Goal: Check status: Check status

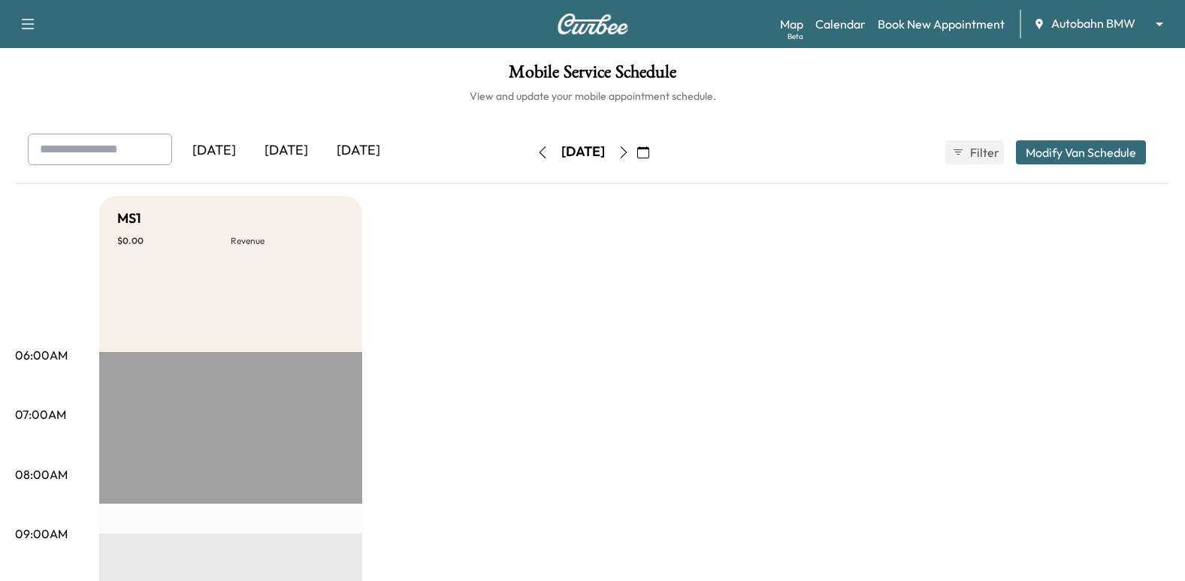
click at [530, 148] on button "button" at bounding box center [543, 152] width 26 height 24
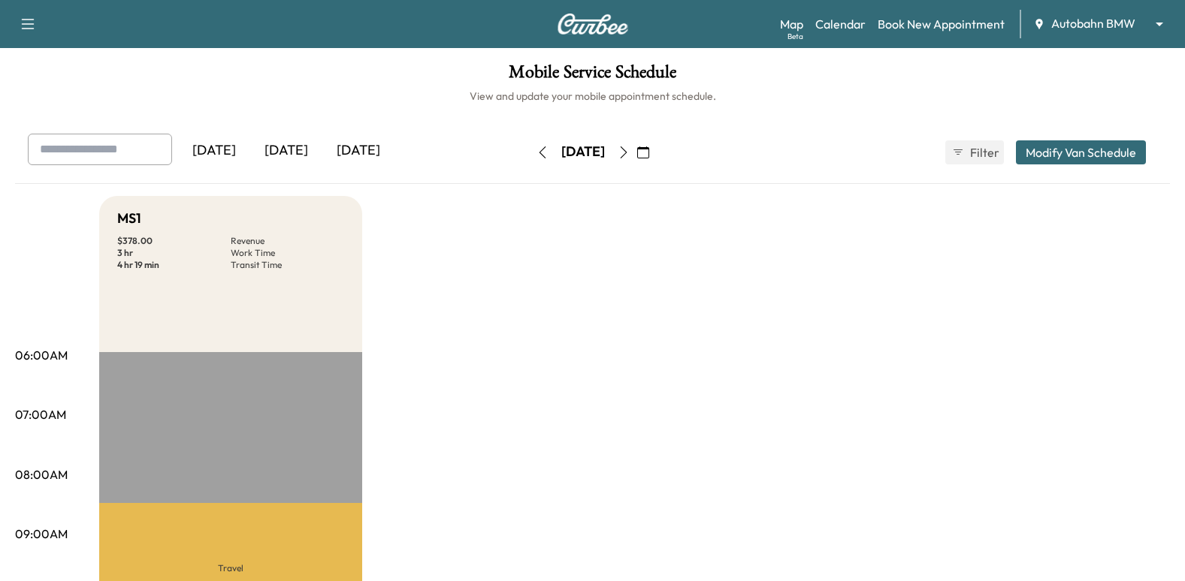
click at [630, 147] on icon "button" at bounding box center [624, 153] width 12 height 12
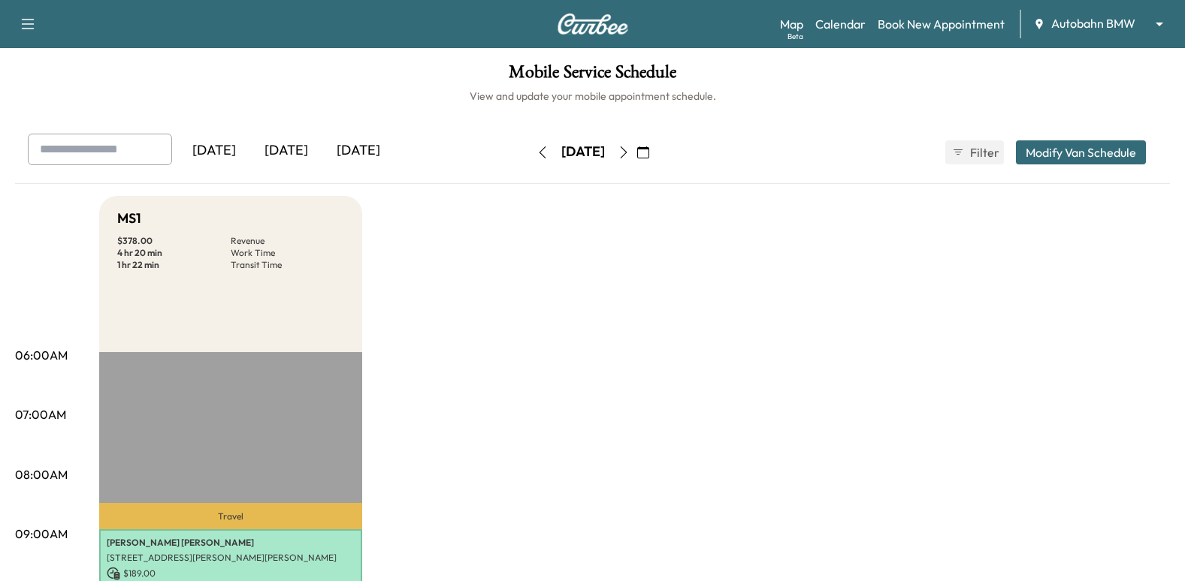
click at [636, 153] on button "button" at bounding box center [624, 152] width 26 height 24
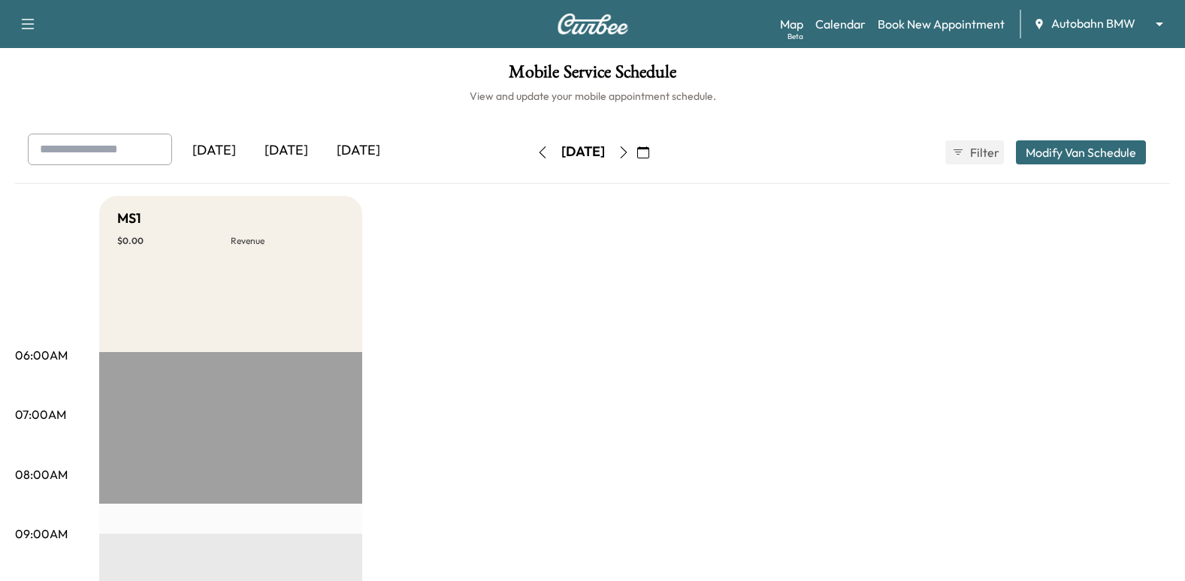
click at [530, 161] on button "button" at bounding box center [543, 152] width 26 height 24
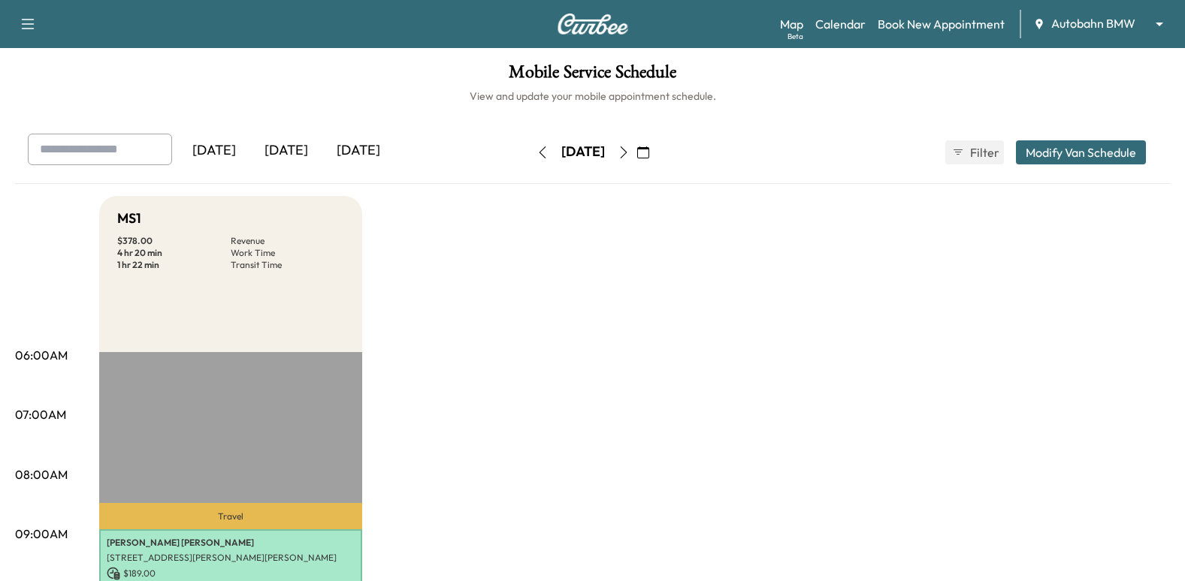
click at [1097, 24] on body "Support Log Out Map Beta Calendar Book New Appointment Autobahn BMW ******** ​ …" at bounding box center [592, 290] width 1185 height 581
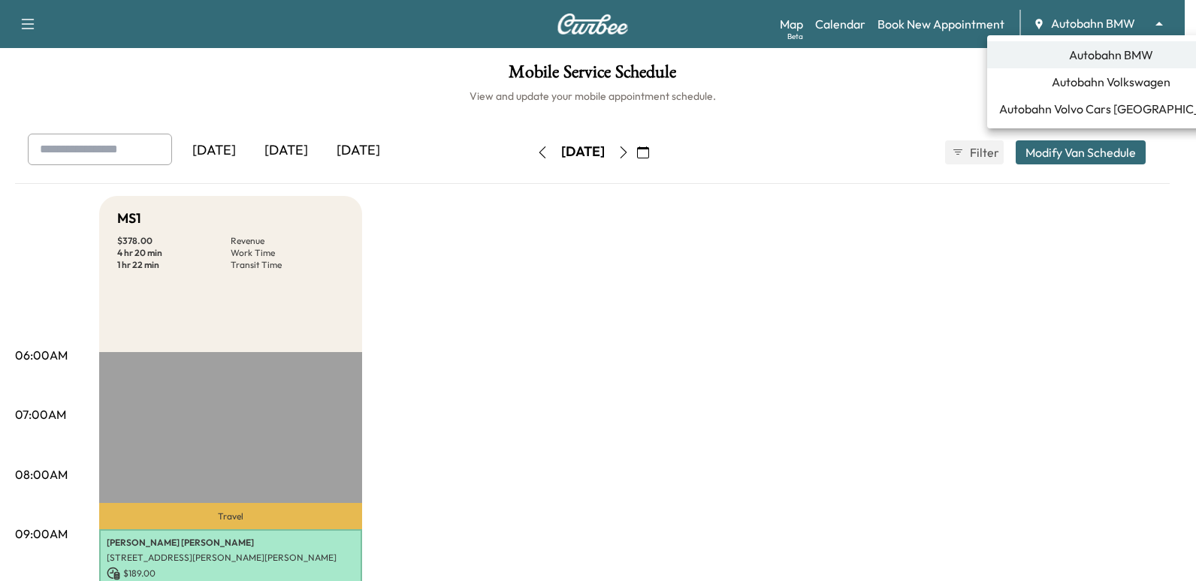
click at [1113, 86] on span "Autobahn Volkswagen" at bounding box center [1111, 82] width 119 height 18
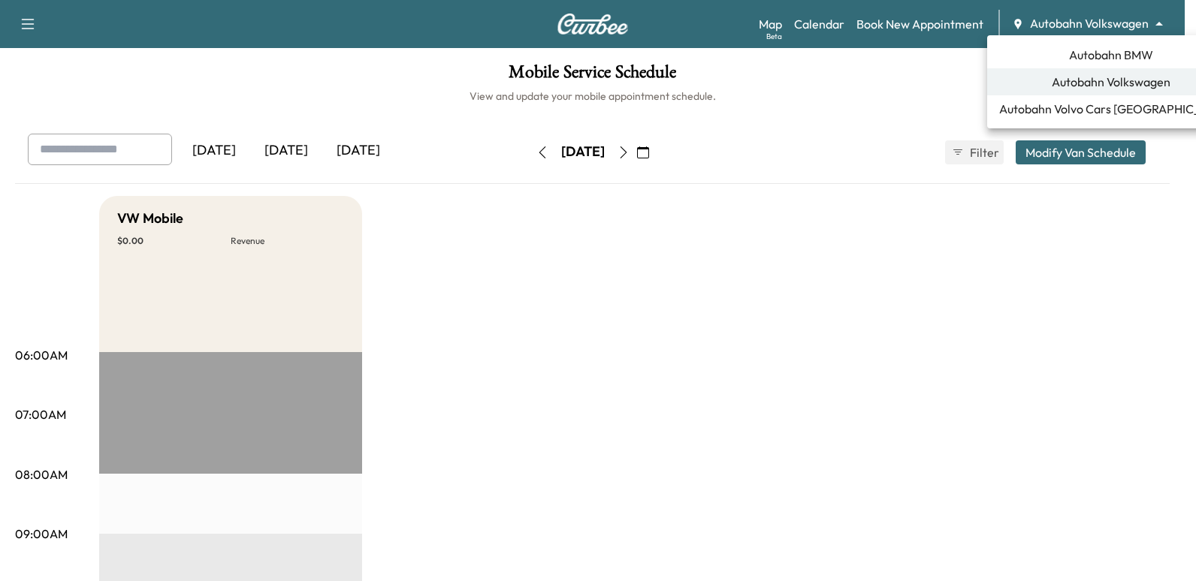
click at [1068, 29] on body "Support Log Out Map Beta Calendar Book New Appointment Autobahn Volkswagen ****…" at bounding box center [598, 290] width 1196 height 581
click at [1104, 53] on span "Autobahn BMW" at bounding box center [1111, 55] width 84 height 18
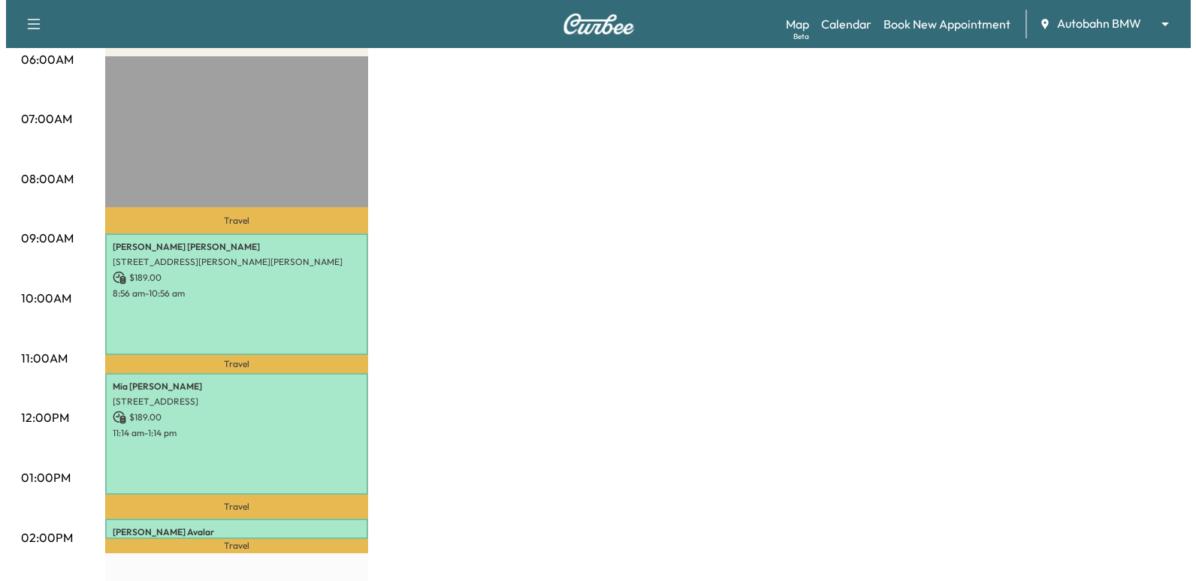
scroll to position [301, 0]
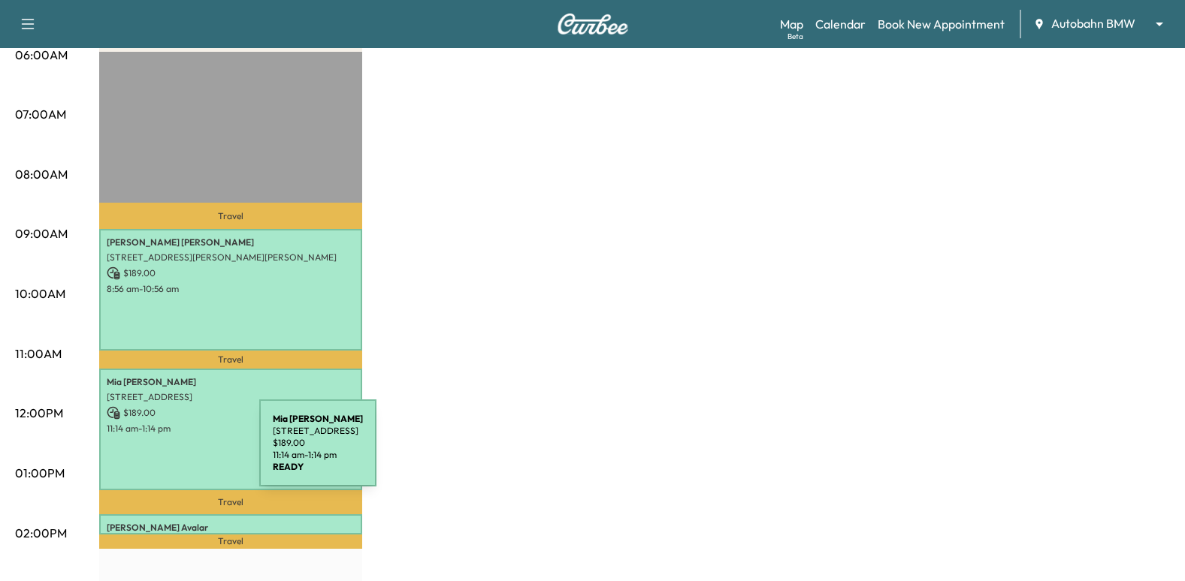
click at [147, 452] on div "[PERSON_NAME] [STREET_ADDRESS] $ 189.00 11:14 am - 1:14 pm" at bounding box center [230, 430] width 263 height 122
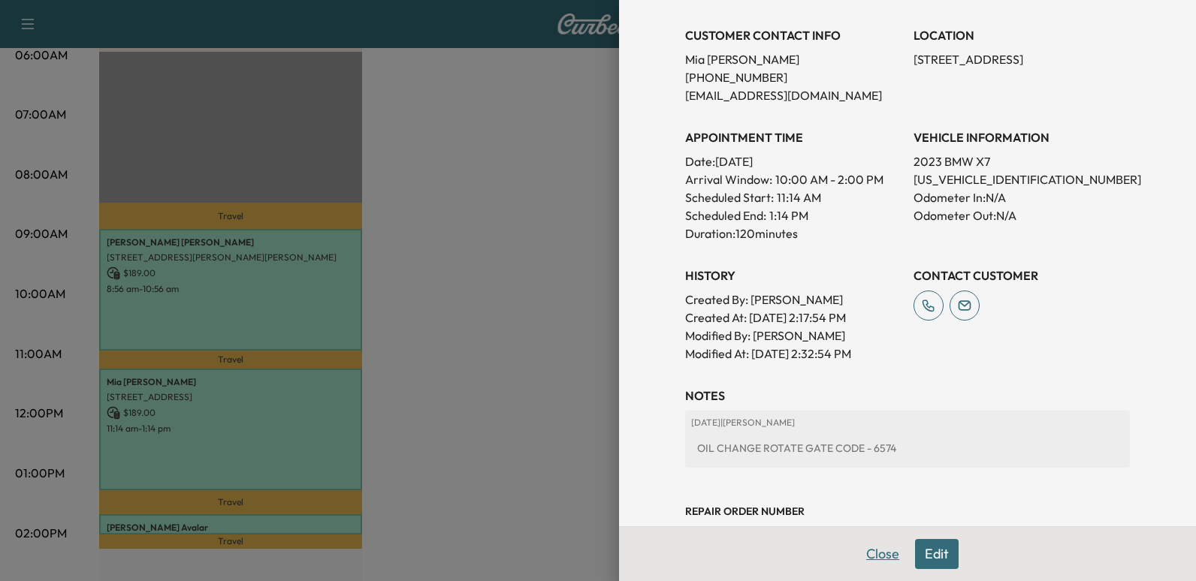
click at [875, 556] on button "Close" at bounding box center [882, 554] width 53 height 30
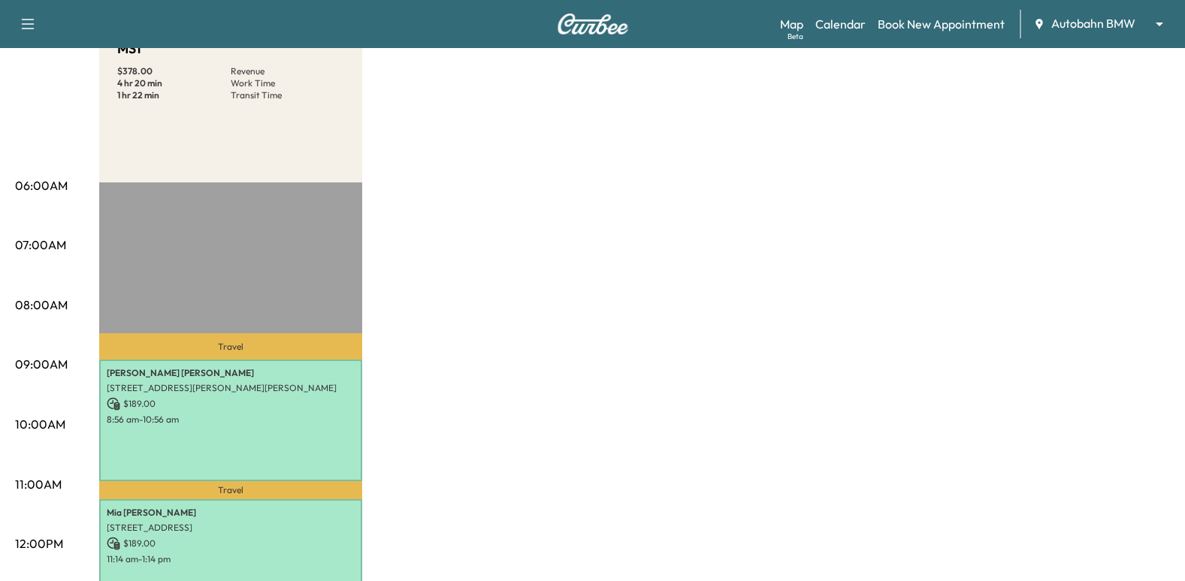
scroll to position [0, 0]
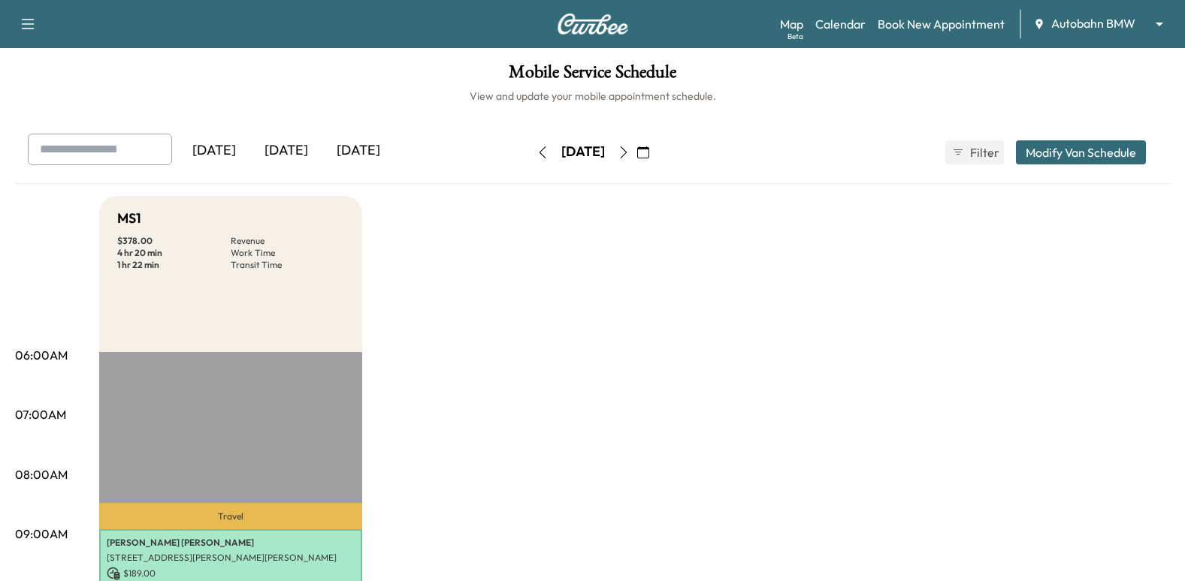
click at [630, 153] on icon "button" at bounding box center [624, 153] width 12 height 12
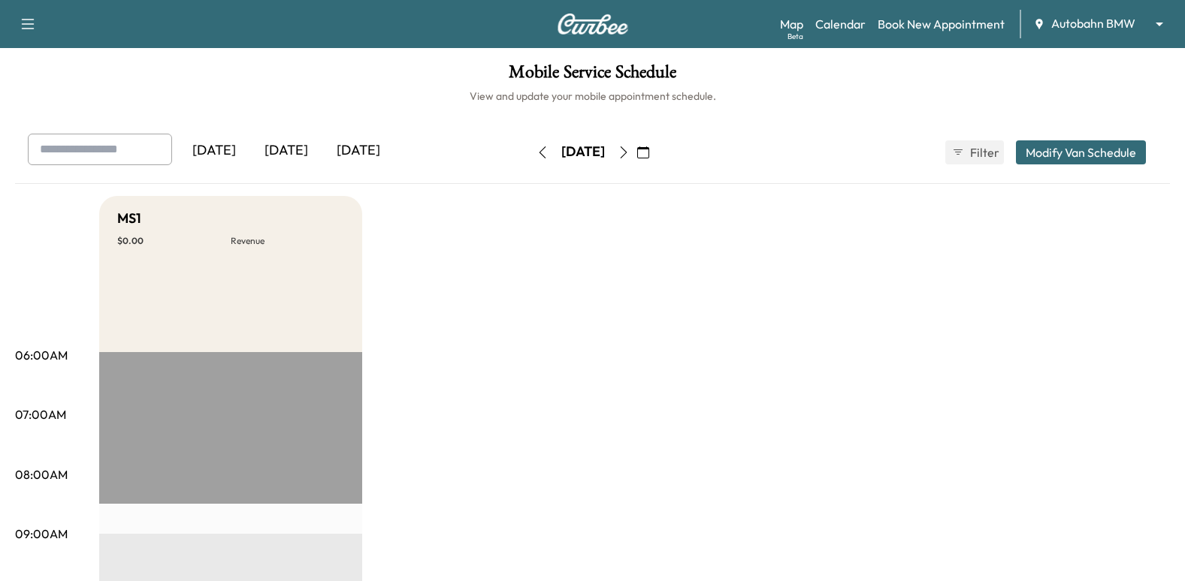
click at [536, 151] on icon "button" at bounding box center [542, 153] width 12 height 12
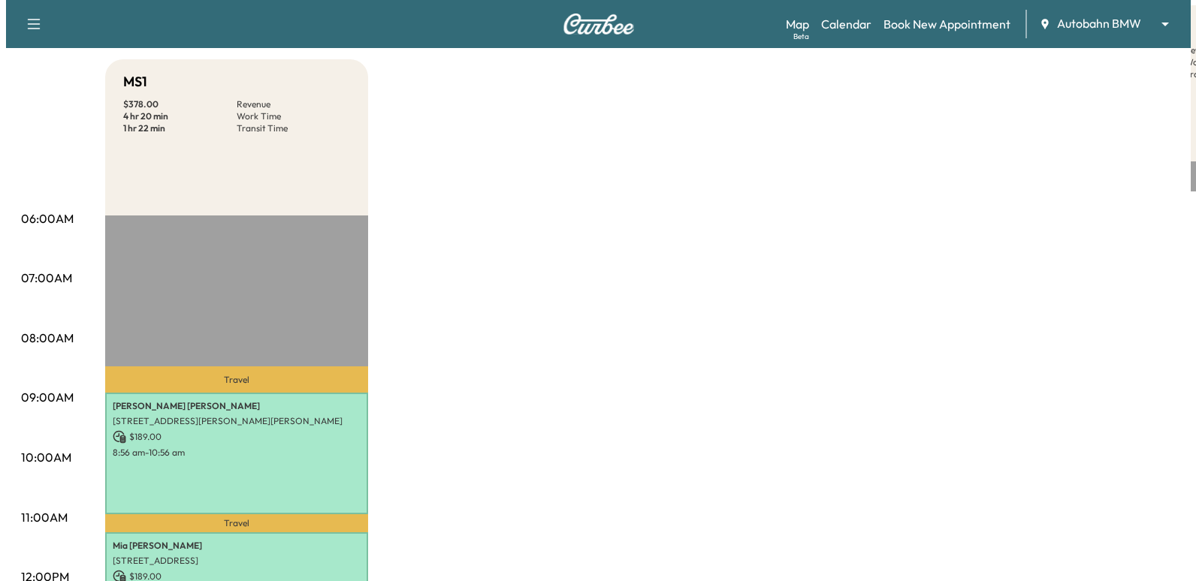
scroll to position [376, 0]
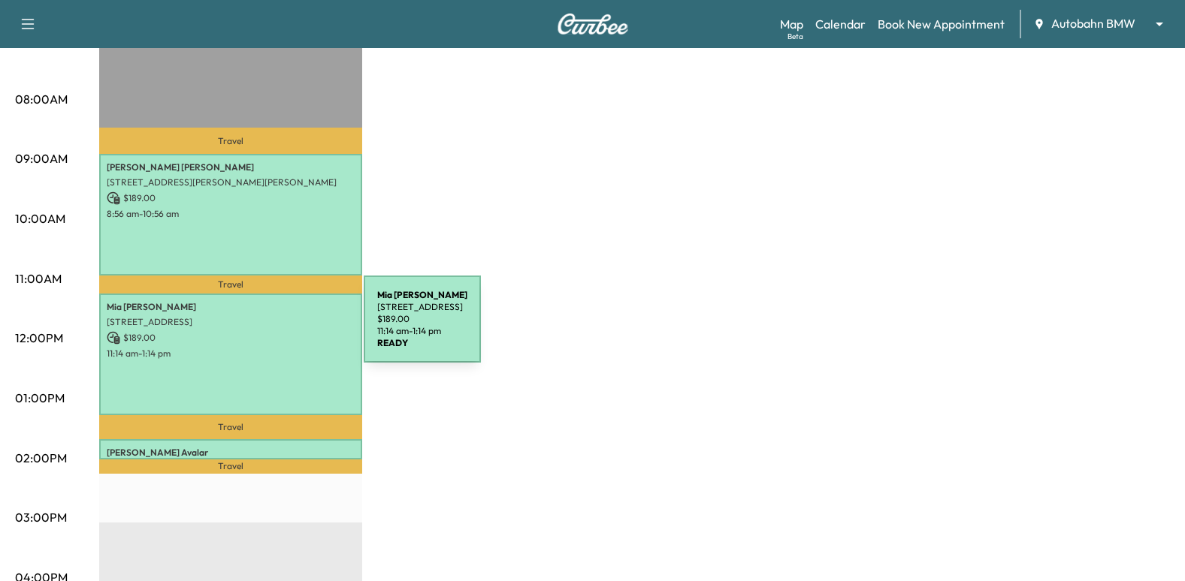
click at [251, 331] on p "$ 189.00" at bounding box center [231, 338] width 248 height 14
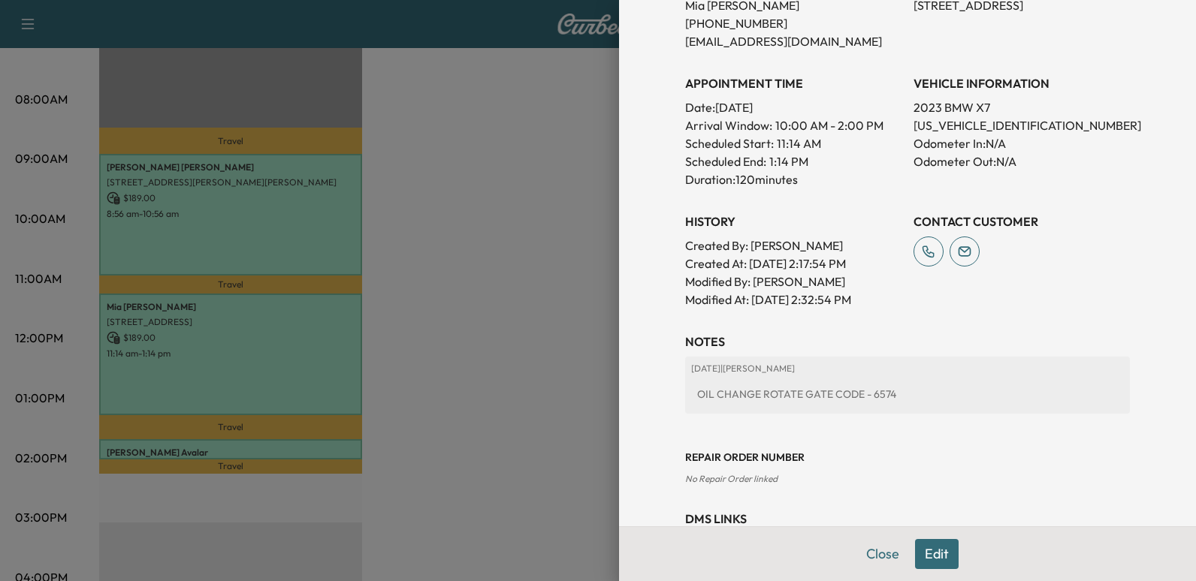
scroll to position [413, 0]
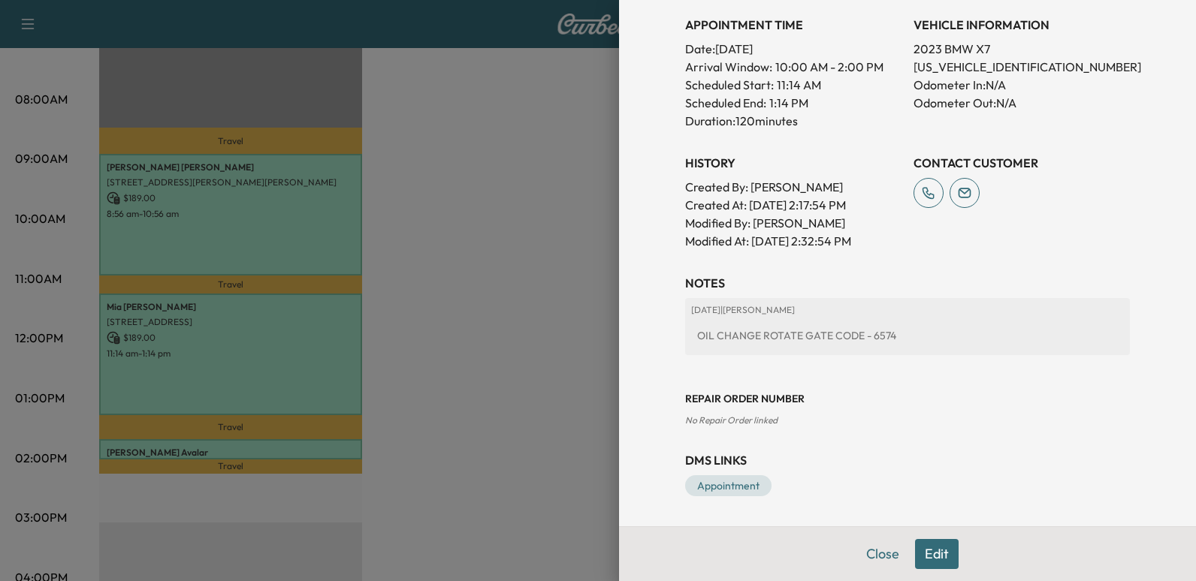
drag, startPoint x: 866, startPoint y: 557, endPoint x: 835, endPoint y: 549, distance: 31.7
click at [865, 555] on button "Close" at bounding box center [882, 554] width 53 height 30
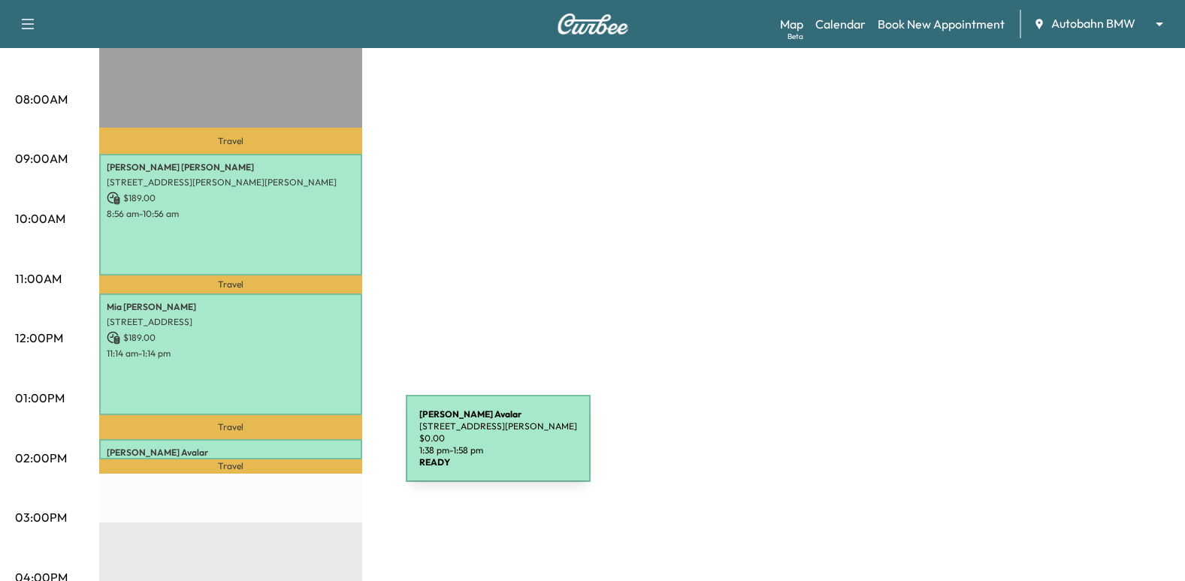
click at [293, 448] on p "[PERSON_NAME]" at bounding box center [231, 453] width 248 height 12
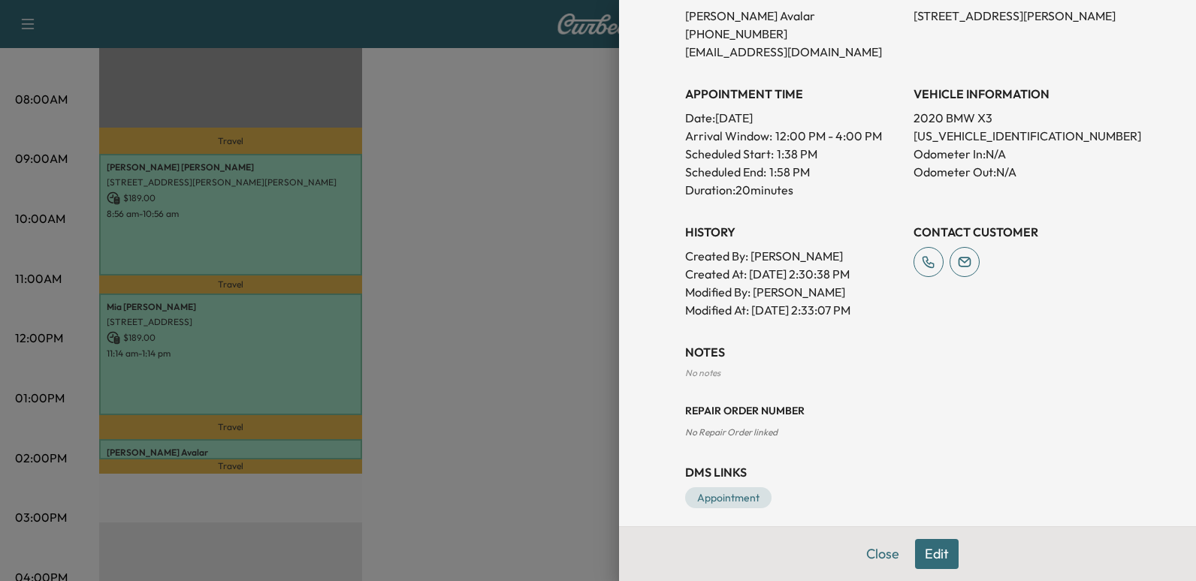
scroll to position [356, 0]
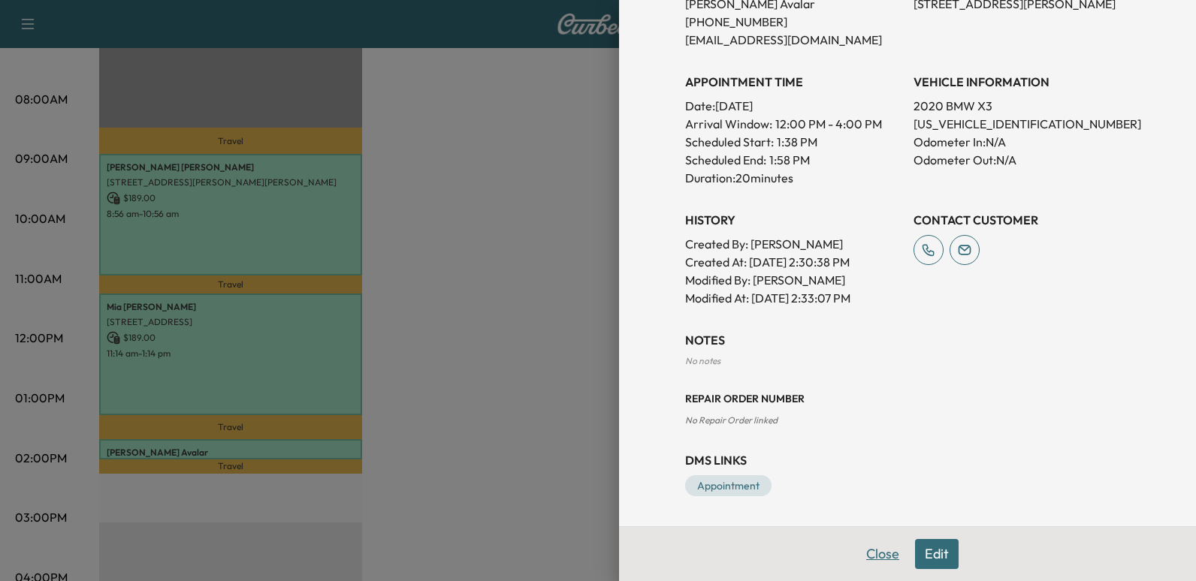
click at [871, 554] on button "Close" at bounding box center [882, 554] width 53 height 30
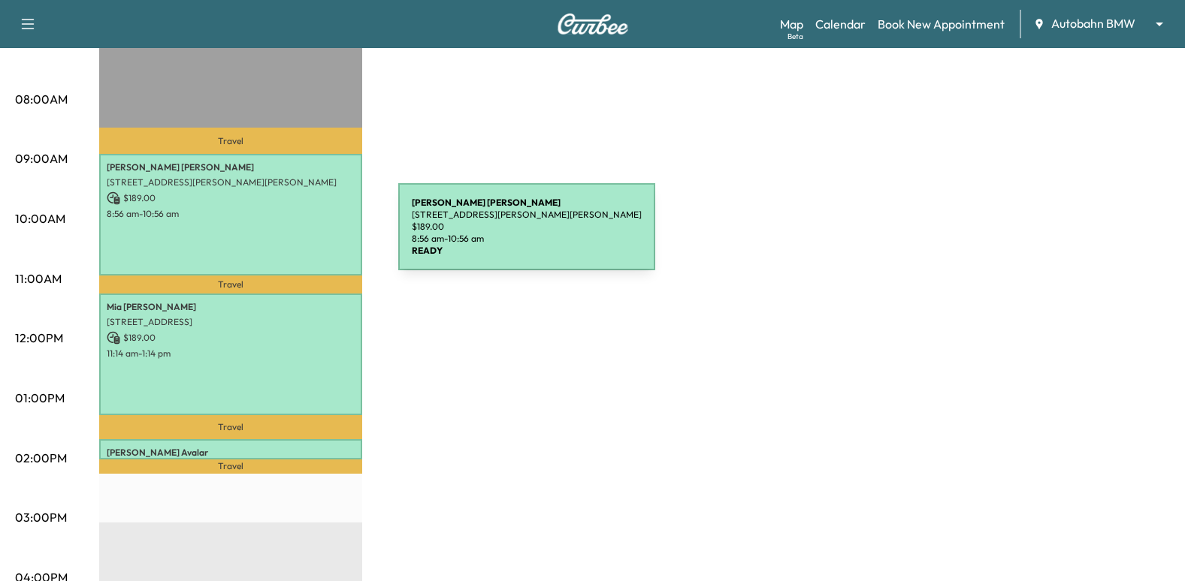
click at [284, 234] on div "[PERSON_NAME] [STREET_ADDRESS][PERSON_NAME][PERSON_NAME] $ 189.00 8:56 am - 10:…" at bounding box center [230, 215] width 263 height 122
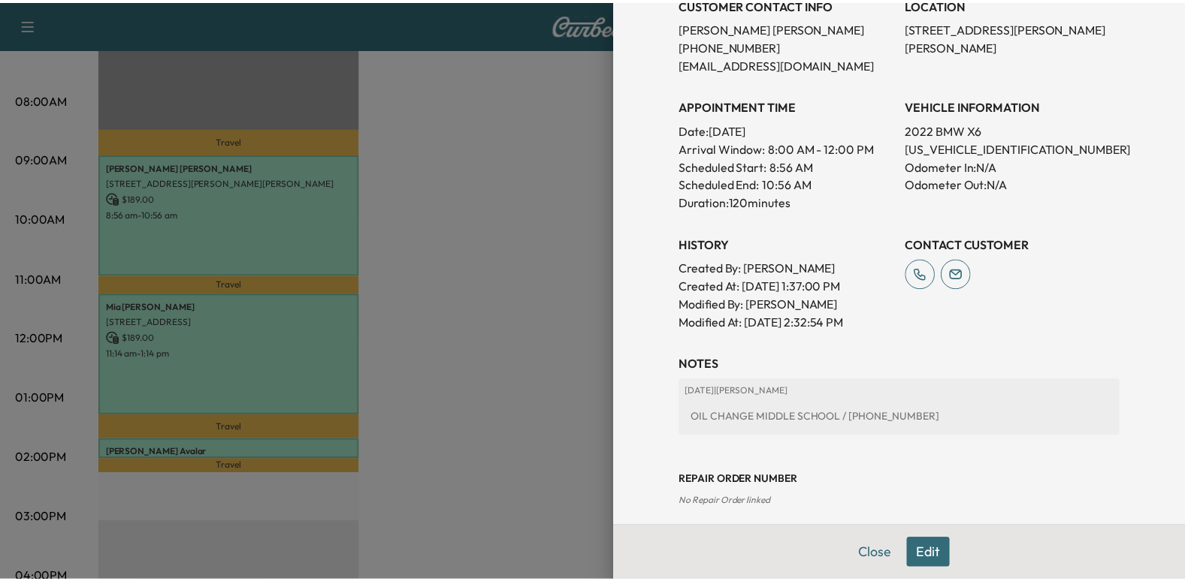
scroll to position [376, 0]
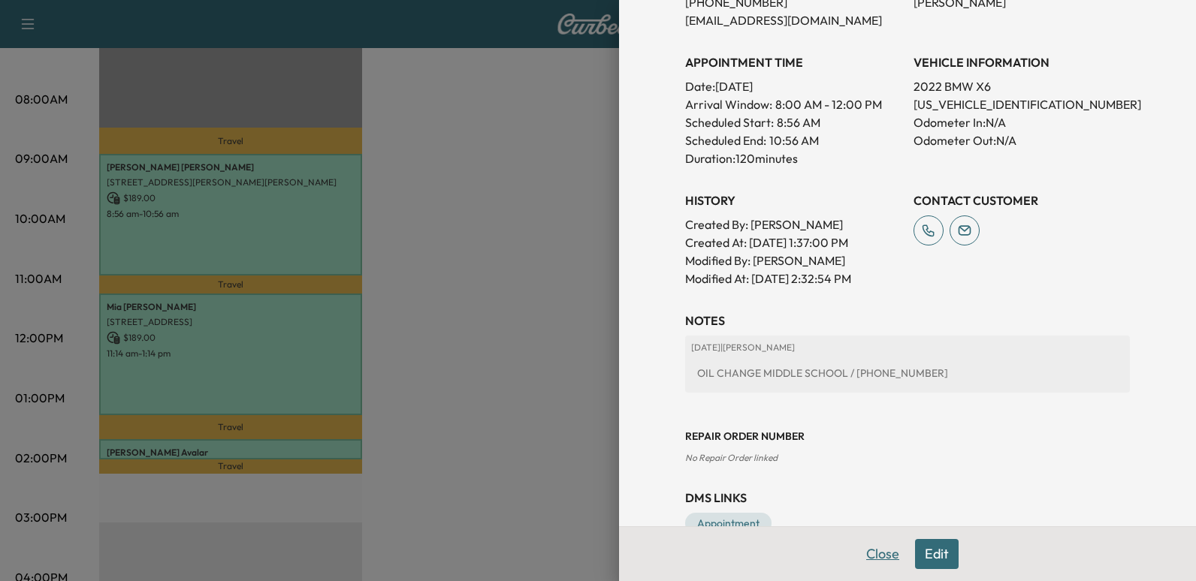
click at [874, 556] on button "Close" at bounding box center [882, 554] width 53 height 30
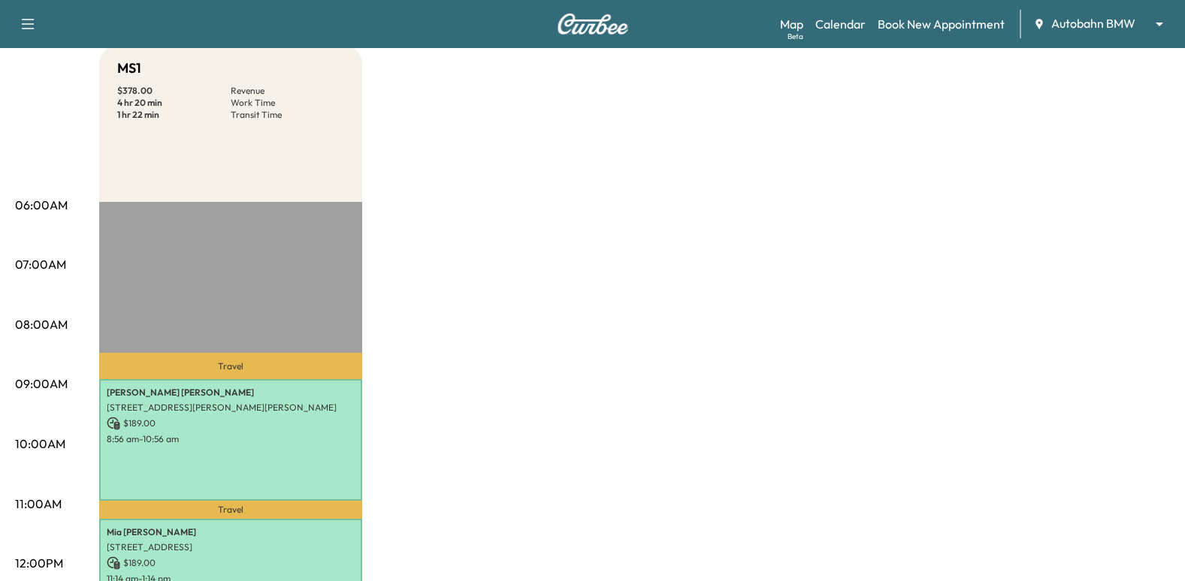
scroll to position [0, 0]
